Goal: Task Accomplishment & Management: Use online tool/utility

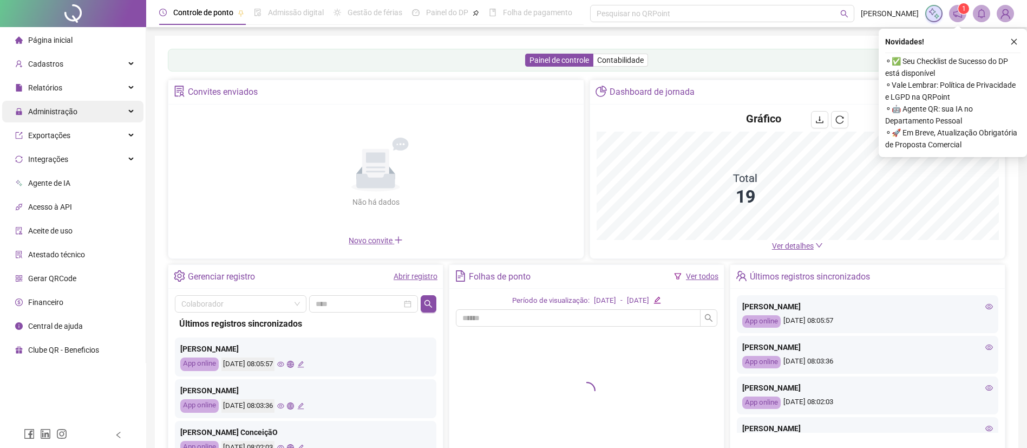
click at [80, 120] on div "Administração" at bounding box center [72, 112] width 141 height 22
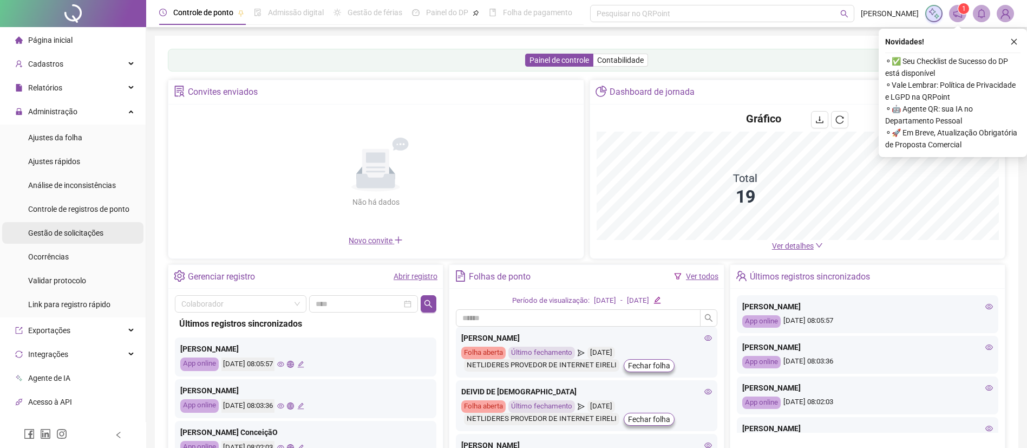
click at [102, 232] on span "Gestão de solicitações" at bounding box center [65, 232] width 75 height 9
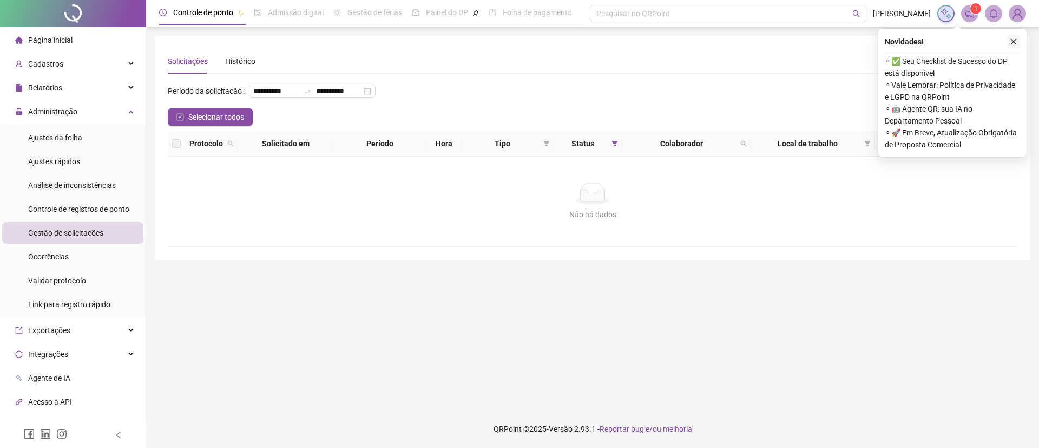
click at [1018, 43] on button "button" at bounding box center [1013, 41] width 13 height 13
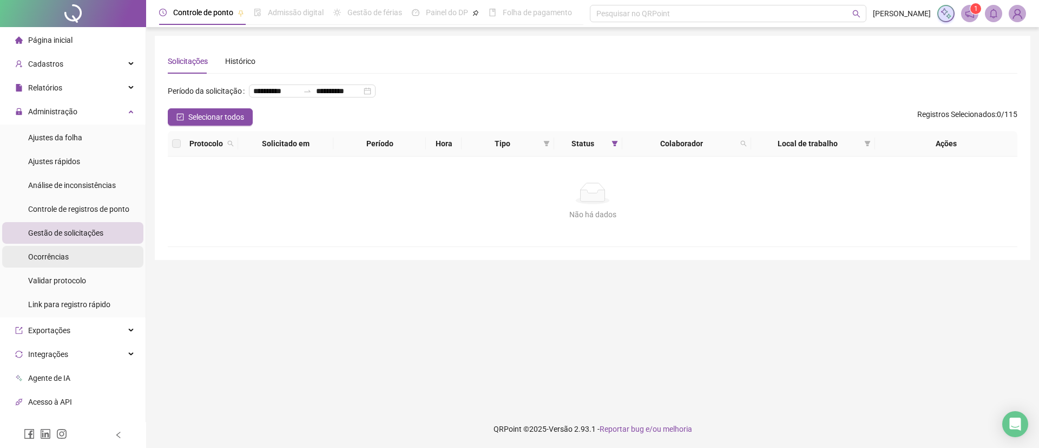
click at [73, 257] on li "Ocorrências" at bounding box center [72, 257] width 141 height 22
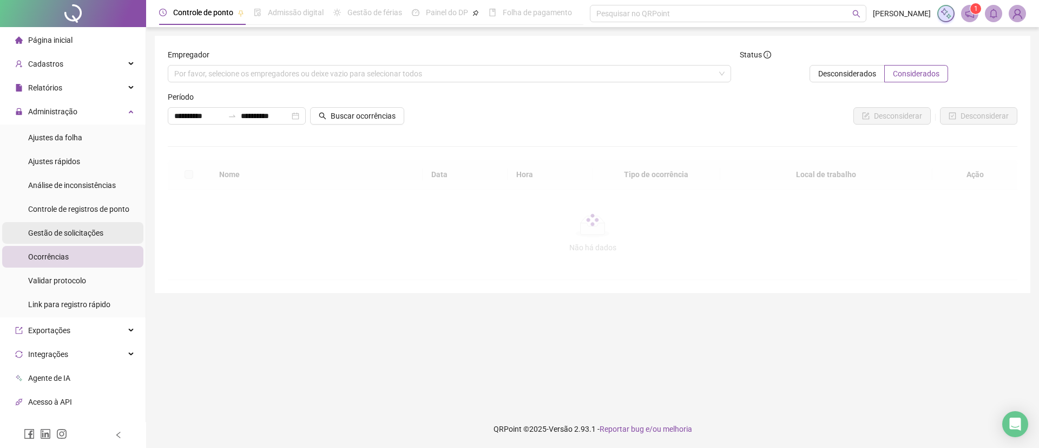
click at [76, 238] on div "Gestão de solicitações" at bounding box center [65, 233] width 75 height 22
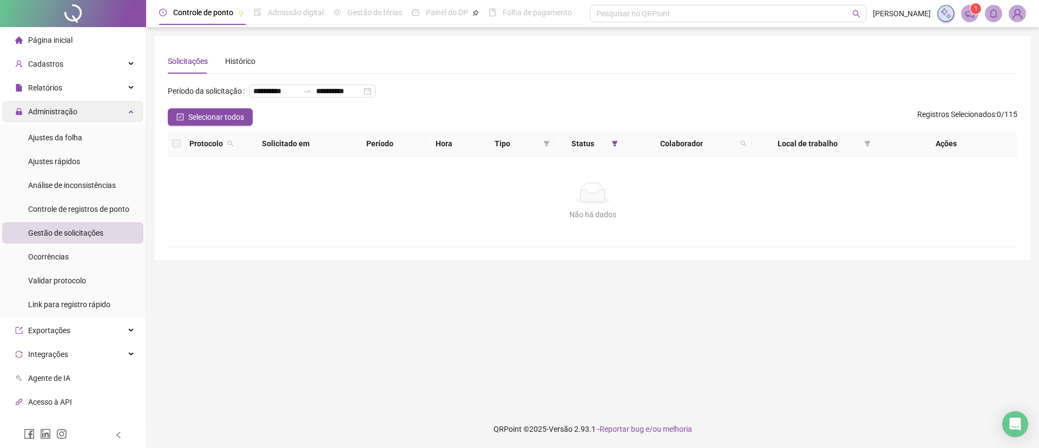
click at [69, 115] on span "Administração" at bounding box center [52, 111] width 49 height 9
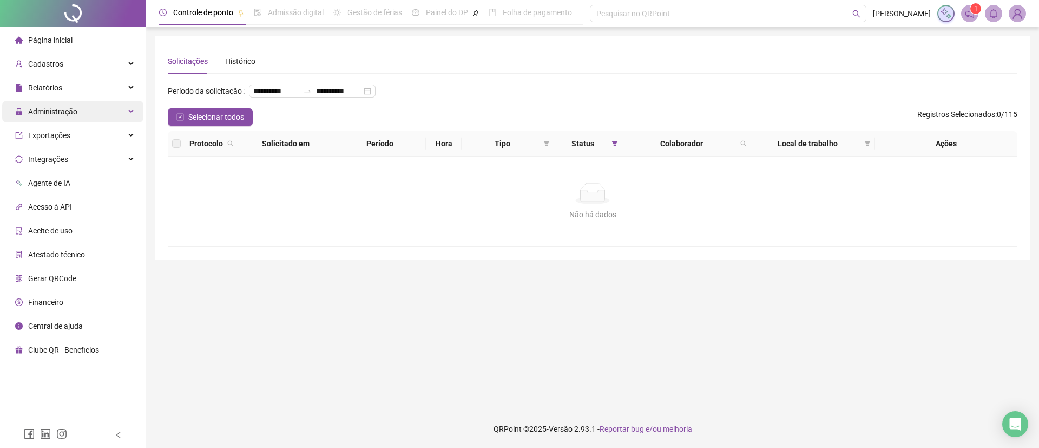
click at [69, 121] on span "Administração" at bounding box center [46, 112] width 62 height 22
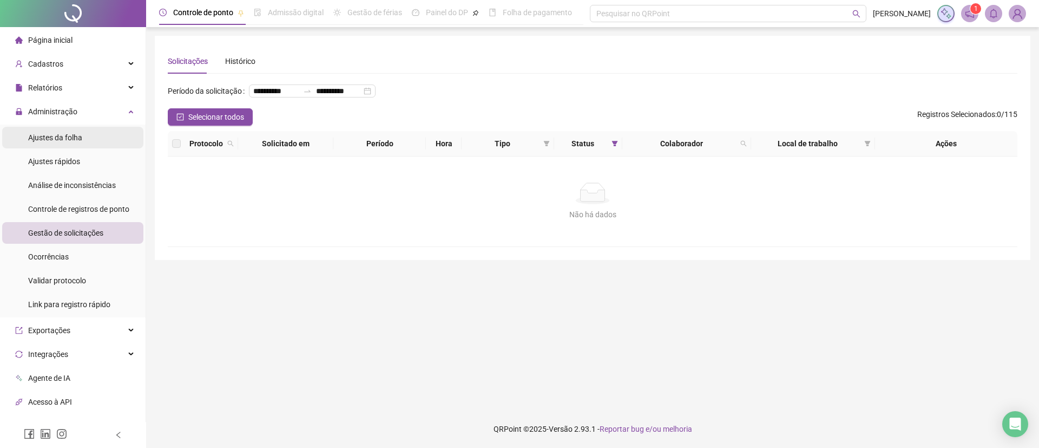
click at [69, 144] on div "Ajustes da folha" at bounding box center [55, 138] width 54 height 22
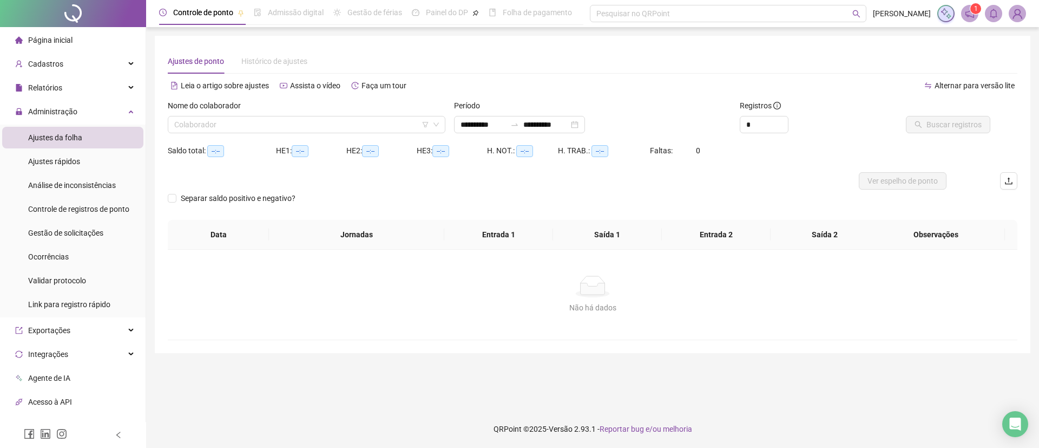
type input "**********"
click at [364, 124] on input "search" at bounding box center [301, 124] width 255 height 16
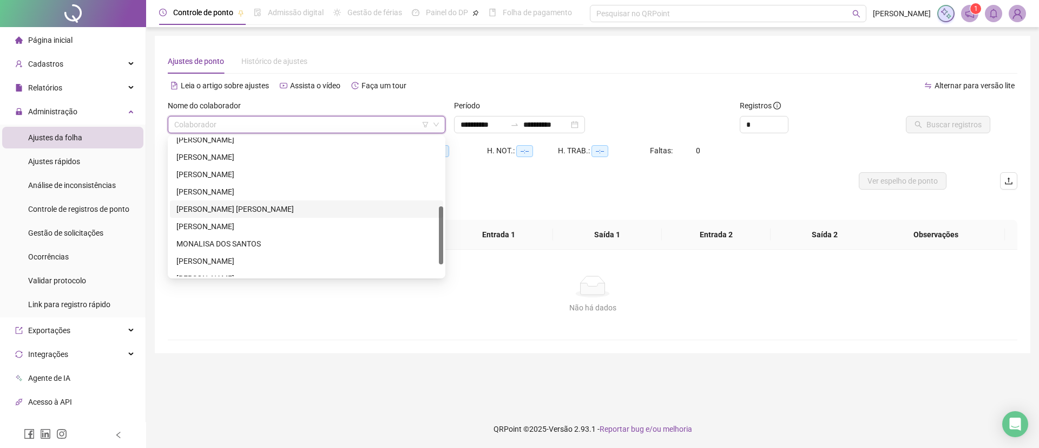
scroll to position [191, 0]
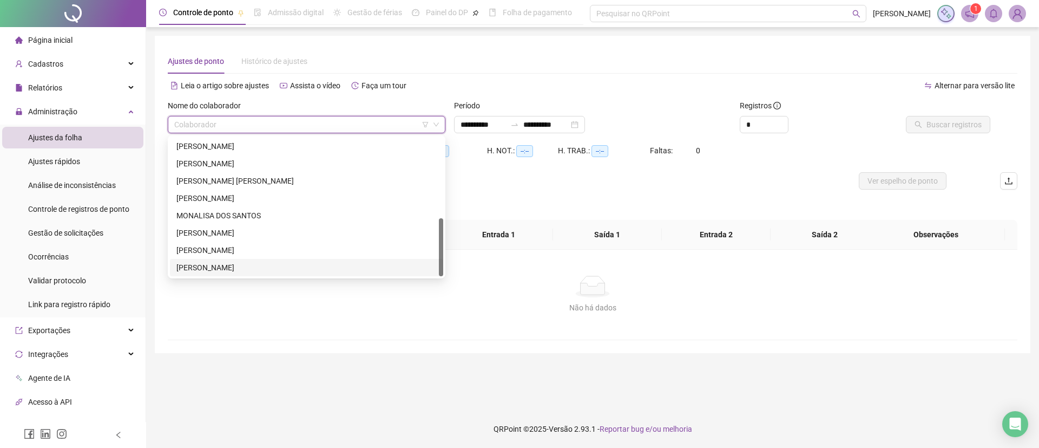
click at [274, 309] on div "Não há dados" at bounding box center [593, 308] width 824 height 12
